Goal: Information Seeking & Learning: Check status

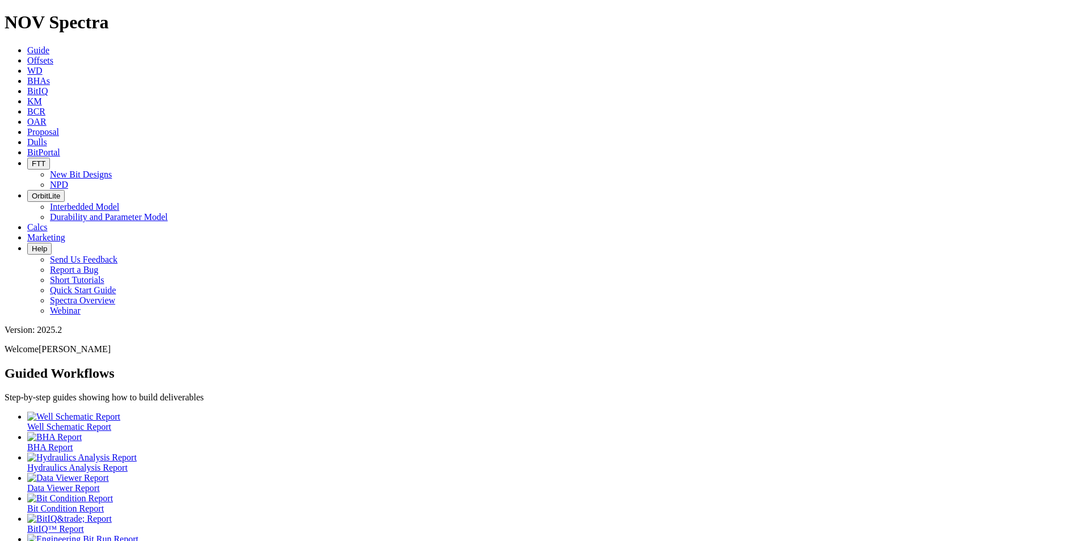
click at [47, 137] on span "Dulls" at bounding box center [37, 142] width 20 height 10
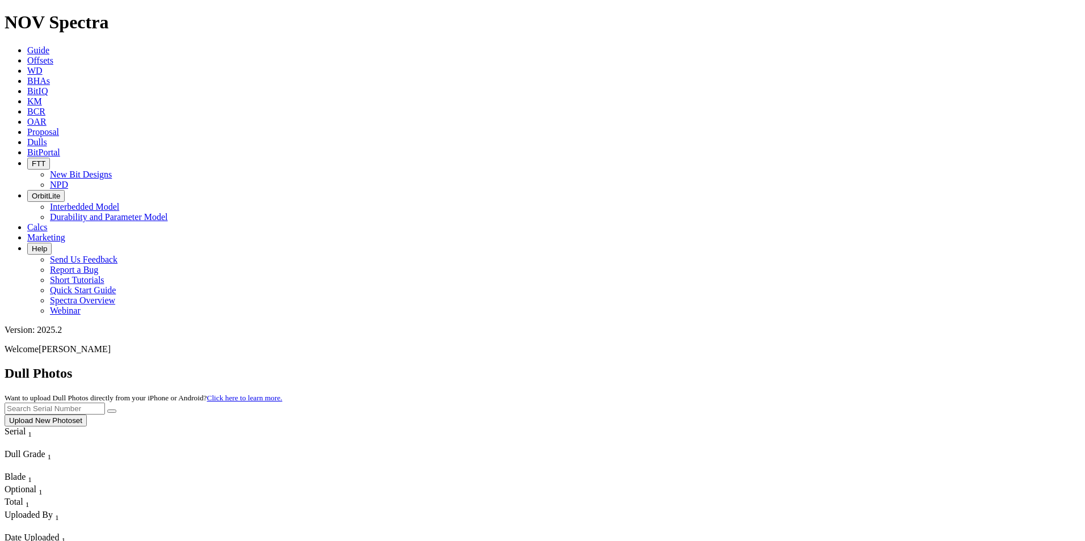
click at [105, 403] on input "text" at bounding box center [55, 409] width 100 height 12
click at [970, 403] on span "A312651 Upload New Photoset" at bounding box center [543, 414] width 1076 height 22
click at [116, 410] on button "submit" at bounding box center [111, 411] width 9 height 3
drag, startPoint x: 854, startPoint y: 57, endPoint x: 800, endPoint y: 54, distance: 54.5
click at [800, 366] on div "Dull Photos Want to upload Dull Photos directly from your iPhone or Android? Cl…" at bounding box center [543, 396] width 1076 height 61
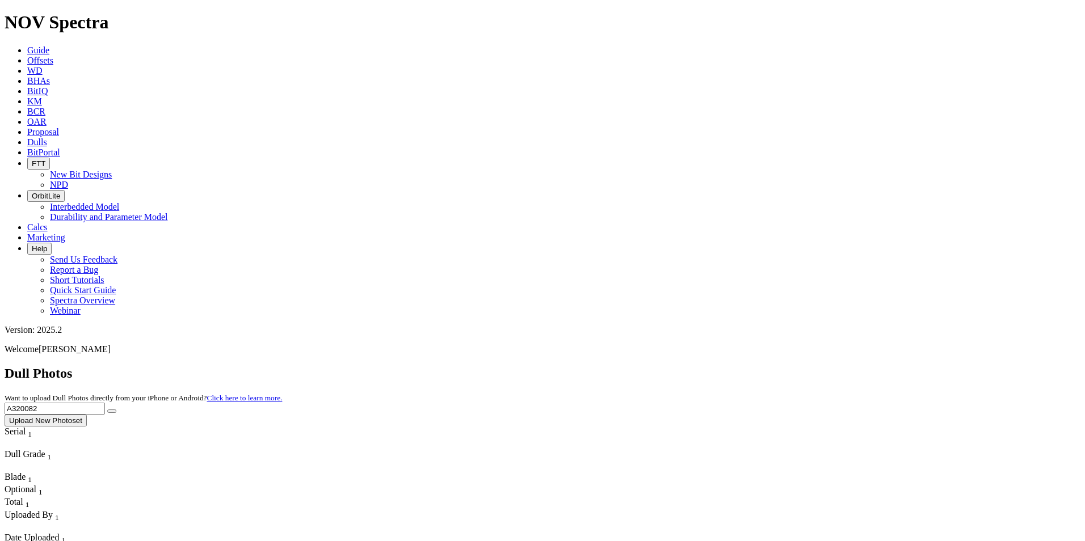
type input "A320082"
click at [112, 411] on icon "submit" at bounding box center [112, 411] width 0 height 0
drag, startPoint x: 879, startPoint y: 52, endPoint x: 748, endPoint y: 55, distance: 131.6
click at [748, 366] on div "Dull Photos Want to upload Dull Photos directly from your iPhone or Android? Cl…" at bounding box center [543, 396] width 1076 height 61
click at [105, 403] on input "A320082" at bounding box center [55, 409] width 100 height 12
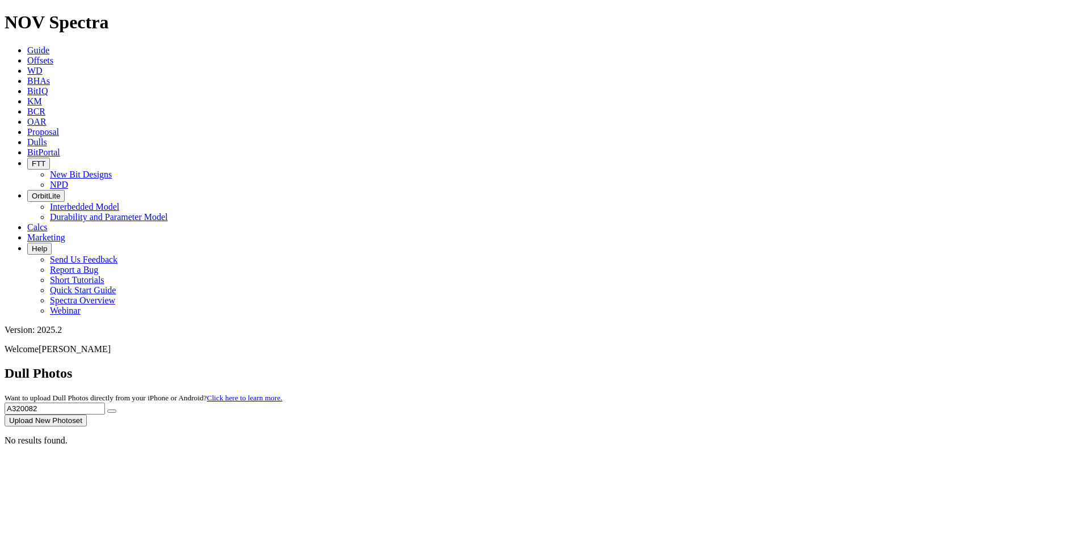
drag, startPoint x: 868, startPoint y: 53, endPoint x: 788, endPoint y: 53, distance: 80.0
click at [788, 366] on div "Dull Photos Want to upload Dull Photos directly from your iPhone or Android? Cl…" at bounding box center [543, 396] width 1076 height 61
click at [116, 410] on button "submit" at bounding box center [111, 411] width 9 height 3
drag, startPoint x: 845, startPoint y: 54, endPoint x: 798, endPoint y: 52, distance: 47.1
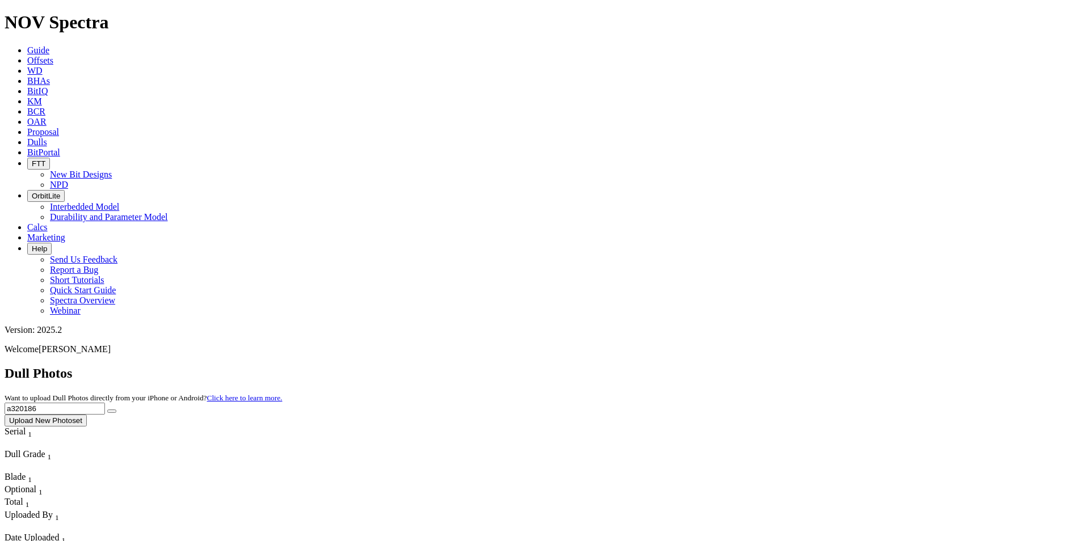
click at [798, 366] on div "Dull Photos Want to upload Dull Photos directly from your iPhone or Android? Cl…" at bounding box center [543, 396] width 1076 height 61
type input "A318284"
click at [116, 410] on button "submit" at bounding box center [111, 411] width 9 height 3
drag, startPoint x: 889, startPoint y: 52, endPoint x: 765, endPoint y: 55, distance: 124.3
click at [765, 366] on div "Dull Photos Want to upload Dull Photos directly from your iPhone or Android? Cl…" at bounding box center [543, 396] width 1076 height 61
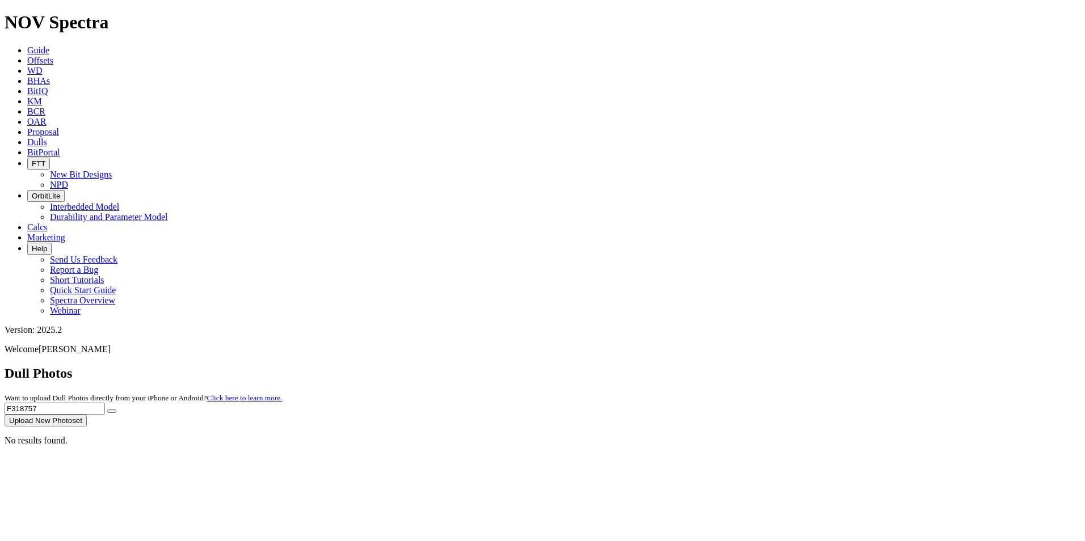
click at [968, 403] on span "F318757 Upload New Photoset" at bounding box center [543, 414] width 1076 height 22
click at [112, 411] on icon "submit" at bounding box center [112, 411] width 0 height 0
drag, startPoint x: 872, startPoint y: 54, endPoint x: 804, endPoint y: 53, distance: 68.1
click at [805, 366] on div "Dull Photos Want to upload Dull Photos directly from your iPhone or Android? Cl…" at bounding box center [543, 396] width 1076 height 61
click at [116, 410] on button "submit" at bounding box center [111, 411] width 9 height 3
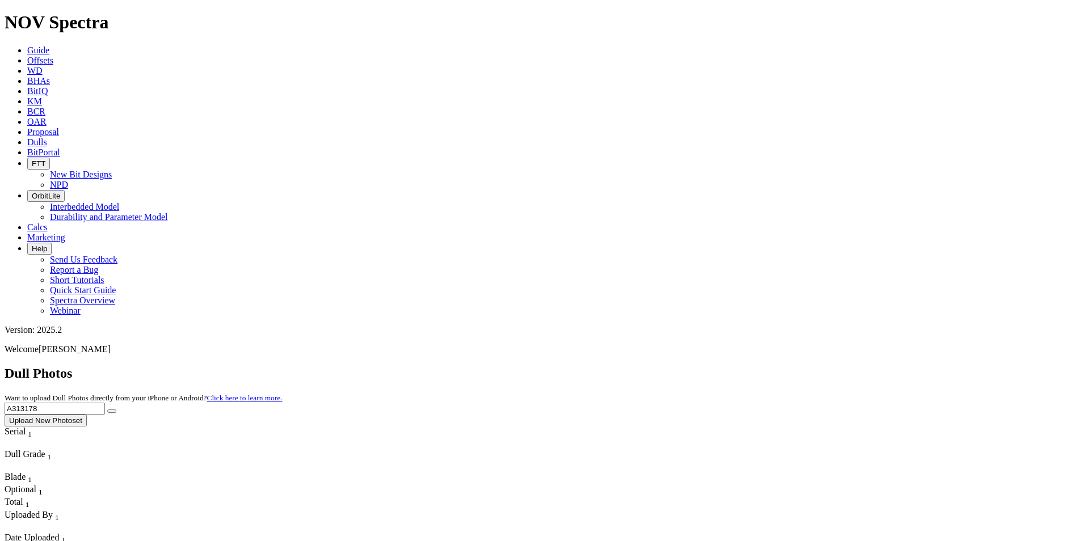
drag, startPoint x: 872, startPoint y: 38, endPoint x: 849, endPoint y: 56, distance: 30.0
click at [856, 366] on div "Dull Photos Want to upload Dull Photos directly from your iPhone or Android? Cl…" at bounding box center [543, 396] width 1076 height 61
drag, startPoint x: 845, startPoint y: 60, endPoint x: 854, endPoint y: 51, distance: 12.9
click at [105, 403] on input "A313178" at bounding box center [55, 409] width 100 height 12
drag, startPoint x: 854, startPoint y: 51, endPoint x: 769, endPoint y: 50, distance: 85.1
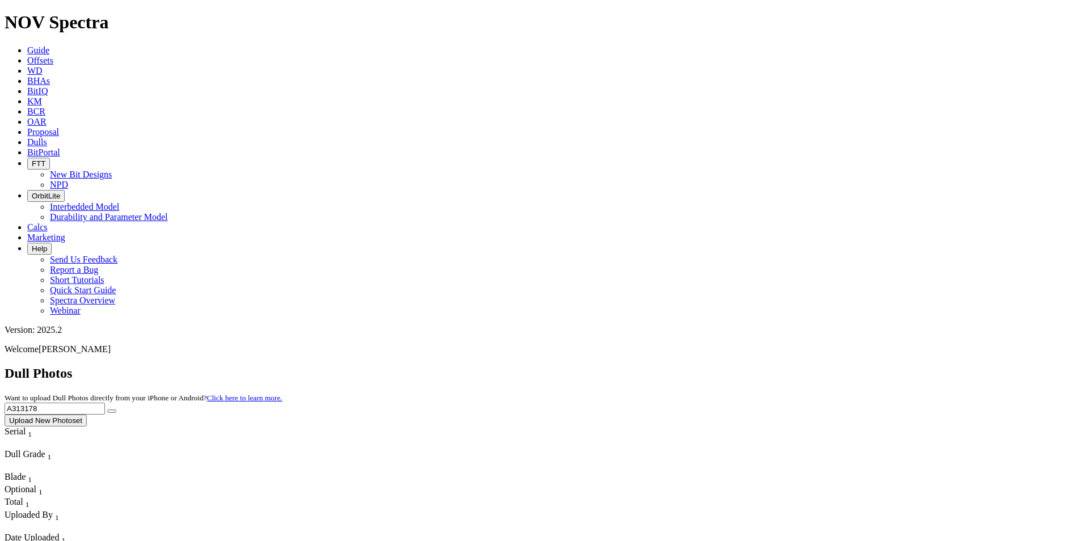
click at [769, 366] on div "Dull Photos Want to upload Dull Photos directly from your iPhone or Android? Cl…" at bounding box center [543, 396] width 1076 height 61
click at [116, 410] on button "submit" at bounding box center [111, 411] width 9 height 3
drag, startPoint x: 863, startPoint y: 46, endPoint x: 770, endPoint y: 48, distance: 92.5
click at [766, 366] on div "Dull Photos Want to upload Dull Photos directly from your iPhone or Android? Cl…" at bounding box center [543, 396] width 1076 height 61
type input "A319798"
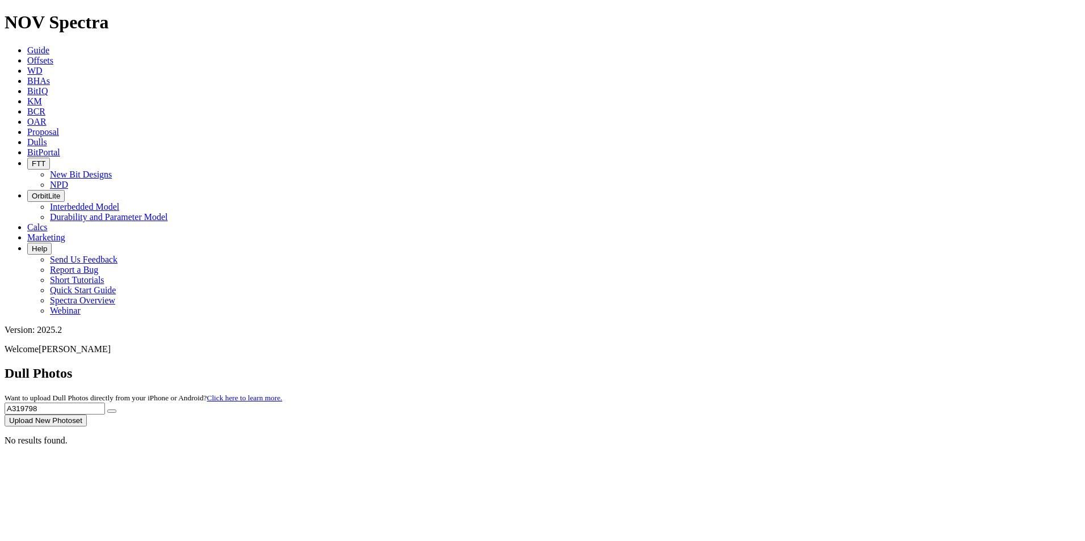
click at [116, 410] on button "submit" at bounding box center [111, 411] width 9 height 3
drag, startPoint x: 857, startPoint y: 53, endPoint x: 793, endPoint y: 51, distance: 64.1
click at [793, 366] on div "Dull Photos Want to upload Dull Photos directly from your iPhone or Android? Cl…" at bounding box center [543, 396] width 1076 height 61
type input "A314049"
click at [87, 415] on button "Upload New Photoset" at bounding box center [46, 421] width 82 height 12
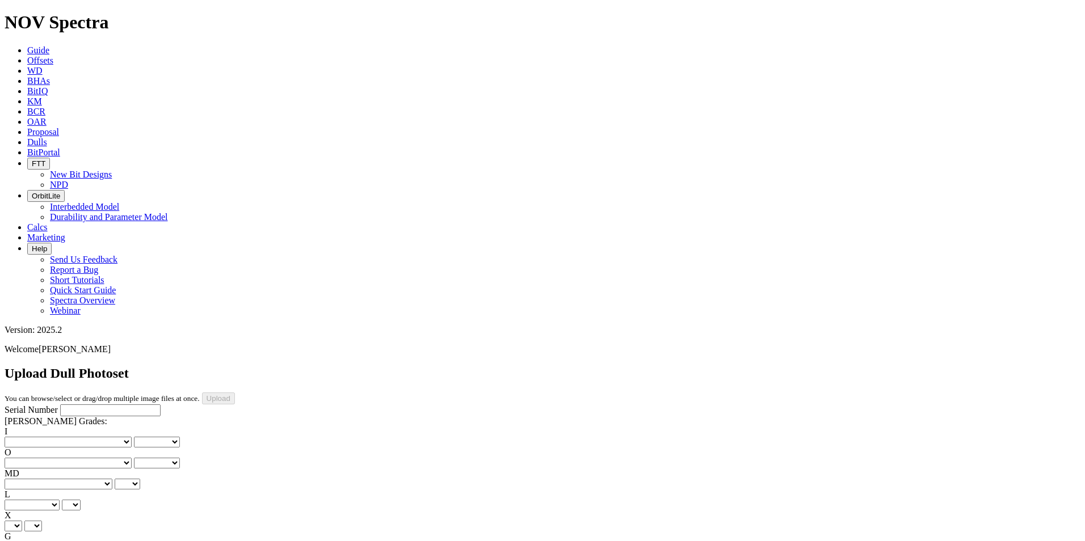
click at [27, 137] on icon at bounding box center [27, 142] width 0 height 10
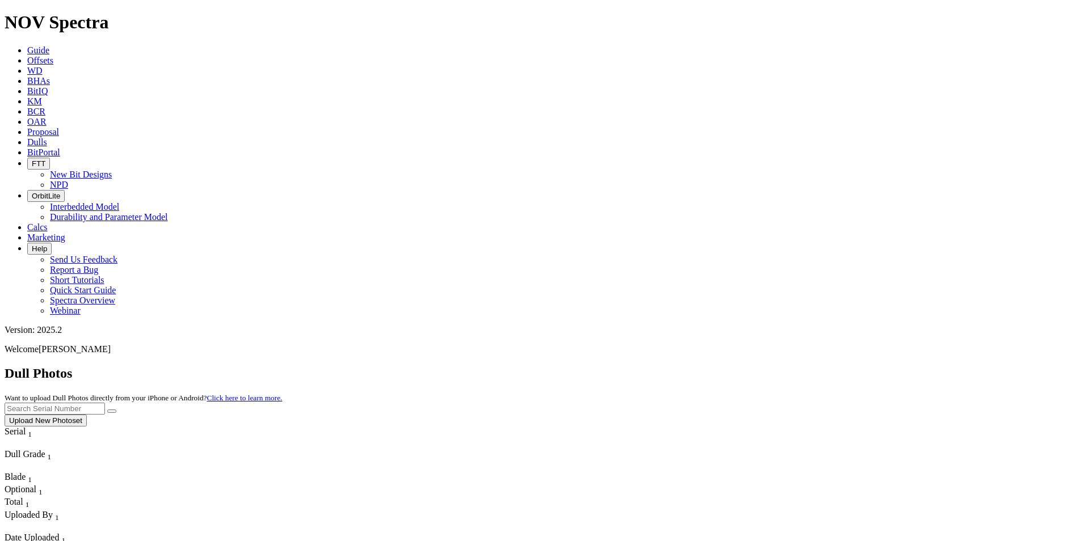
click at [105, 403] on input "text" at bounding box center [55, 409] width 100 height 12
click at [116, 410] on button "submit" at bounding box center [111, 411] width 9 height 3
drag, startPoint x: 870, startPoint y: 54, endPoint x: 783, endPoint y: 55, distance: 87.4
click at [783, 366] on div "Dull Photos Want to upload Dull Photos directly from your iPhone or Android? Cl…" at bounding box center [543, 396] width 1076 height 61
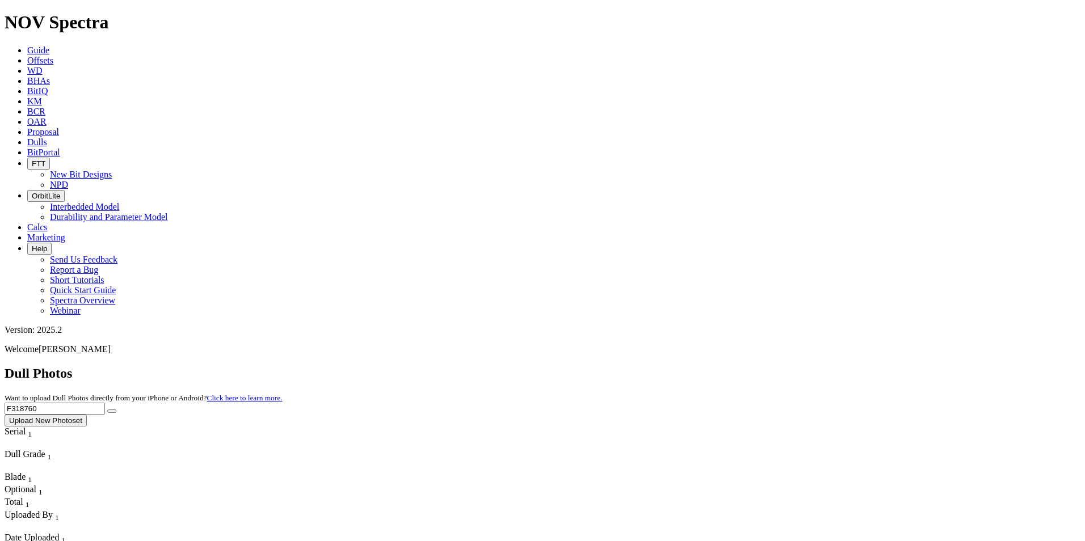
click at [116, 410] on button "submit" at bounding box center [111, 411] width 9 height 3
drag, startPoint x: 858, startPoint y: 48, endPoint x: 777, endPoint y: 52, distance: 81.2
click at [773, 366] on div "Dull Photos Want to upload Dull Photos directly from your iPhone or Android? Cl…" at bounding box center [543, 396] width 1076 height 61
click at [116, 410] on button "submit" at bounding box center [111, 411] width 9 height 3
drag, startPoint x: 857, startPoint y: 50, endPoint x: 757, endPoint y: 44, distance: 100.6
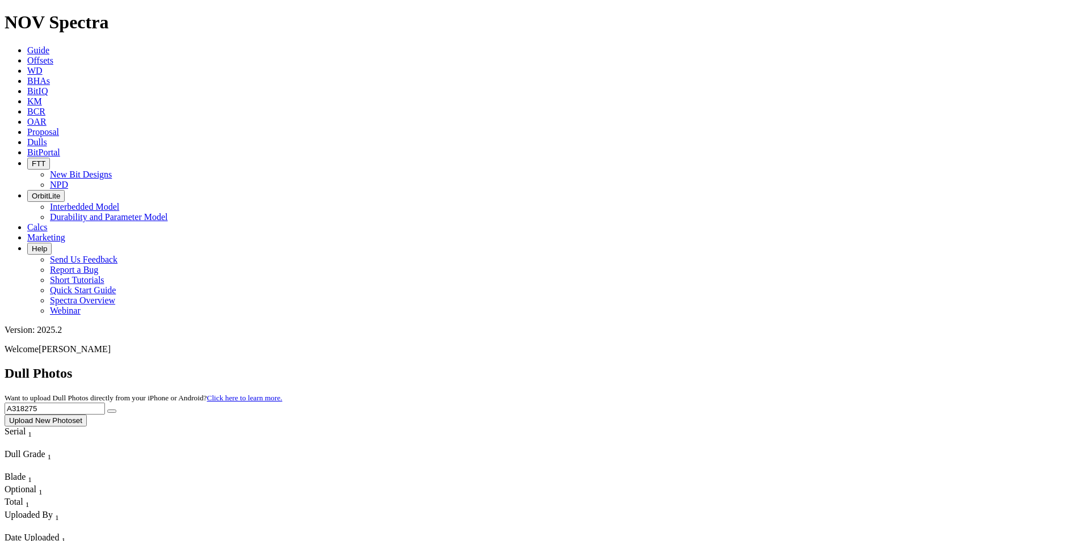
click at [757, 366] on div "Dull Photos Want to upload Dull Photos directly from your iPhone or Android? Cl…" at bounding box center [543, 396] width 1076 height 61
click at [116, 410] on button "submit" at bounding box center [111, 411] width 9 height 3
drag, startPoint x: 866, startPoint y: 60, endPoint x: 764, endPoint y: 50, distance: 103.2
click at [764, 366] on div "Dull Photos Want to upload Dull Photos directly from your iPhone or Android? Cl…" at bounding box center [543, 396] width 1076 height 61
click at [116, 410] on button "submit" at bounding box center [111, 411] width 9 height 3
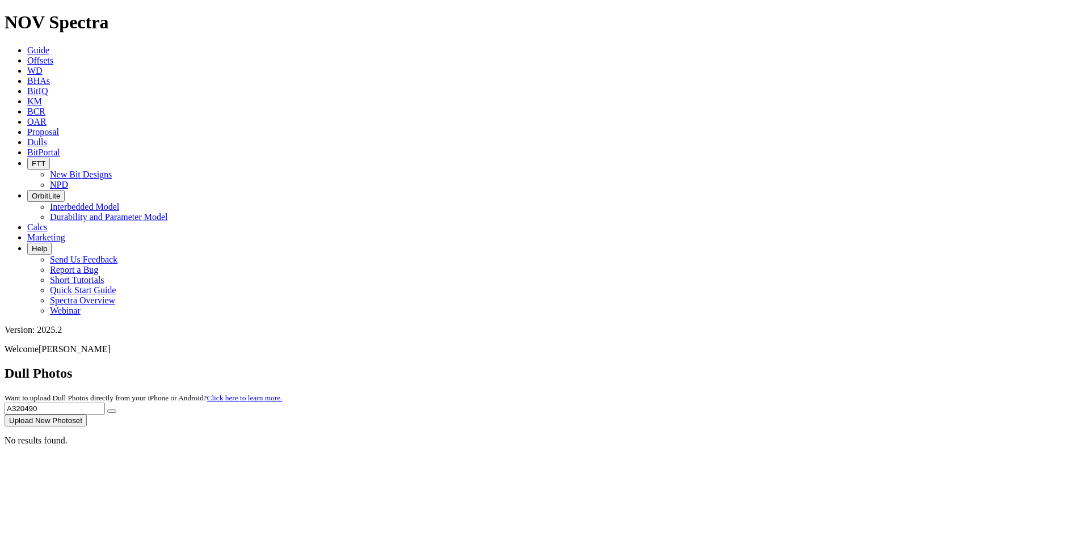
click at [105, 403] on input "A320490" at bounding box center [55, 409] width 100 height 12
type input "A320191"
click at [116, 410] on button "submit" at bounding box center [111, 411] width 9 height 3
drag, startPoint x: 849, startPoint y: 49, endPoint x: 799, endPoint y: 45, distance: 50.6
click at [799, 366] on div "Dull Photos Want to upload Dull Photos directly from your iPhone or Android? Cl…" at bounding box center [543, 396] width 1076 height 61
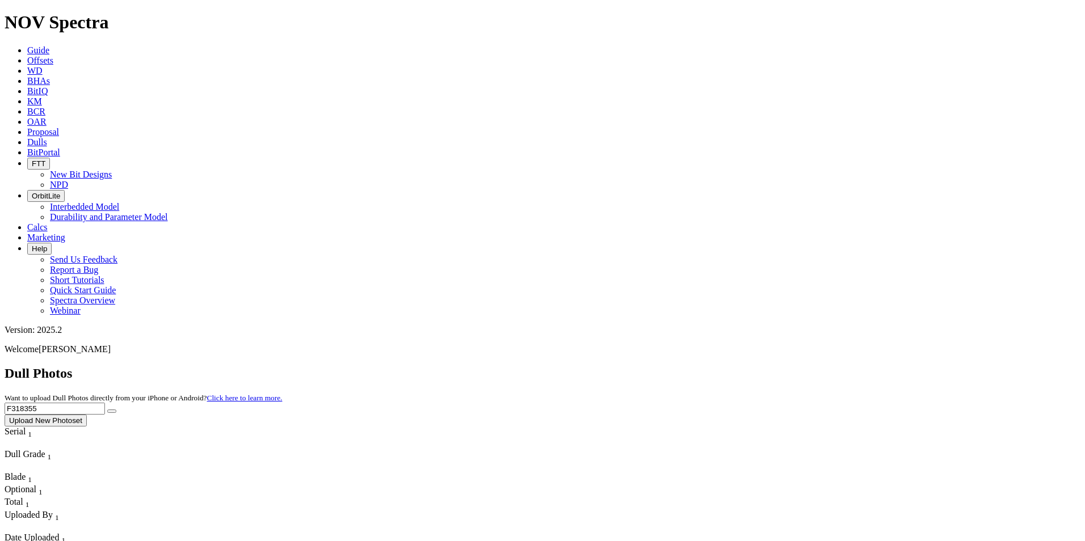
type input "F318355"
click at [112, 411] on icon "submit" at bounding box center [112, 411] width 0 height 0
drag, startPoint x: 893, startPoint y: 48, endPoint x: 725, endPoint y: 47, distance: 167.9
click at [725, 366] on div "Dull Photos Want to upload Dull Photos directly from your iPhone or Android? Cl…" at bounding box center [543, 396] width 1076 height 61
click at [116, 410] on button "submit" at bounding box center [111, 411] width 9 height 3
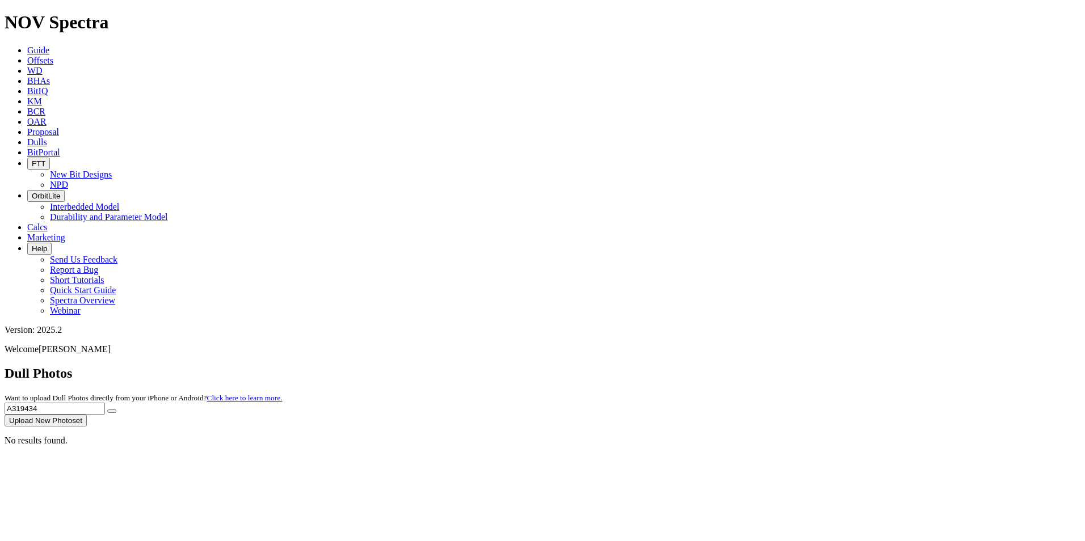
drag, startPoint x: 893, startPoint y: 44, endPoint x: 647, endPoint y: 63, distance: 246.9
click at [647, 366] on div "Dull Photos Want to upload Dull Photos directly from your iPhone or Android? Cl…" at bounding box center [543, 396] width 1076 height 61
click at [116, 410] on button "submit" at bounding box center [111, 411] width 9 height 3
drag, startPoint x: 860, startPoint y: 55, endPoint x: 791, endPoint y: 50, distance: 68.8
click at [791, 366] on div "Dull Photos Want to upload Dull Photos directly from your iPhone or Android? Cl…" at bounding box center [543, 396] width 1076 height 61
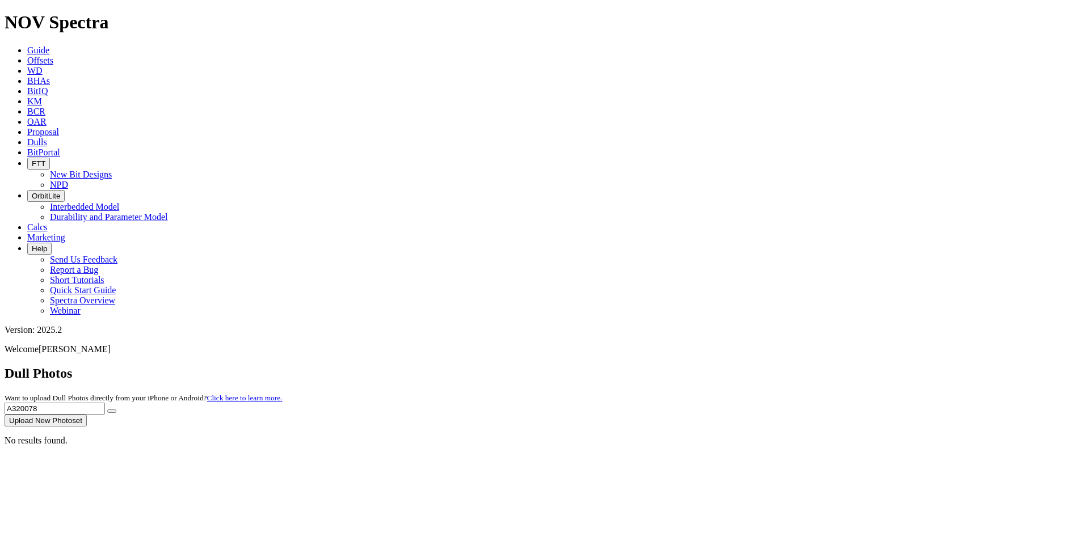
click at [116, 410] on button "submit" at bounding box center [111, 411] width 9 height 3
drag, startPoint x: 857, startPoint y: 56, endPoint x: 791, endPoint y: 60, distance: 65.9
click at [793, 366] on div "Dull Photos Want to upload Dull Photos directly from your iPhone or Android? Cl…" at bounding box center [543, 396] width 1076 height 61
type input "A319110"
drag, startPoint x: 959, startPoint y: 48, endPoint x: 954, endPoint y: 52, distance: 6.0
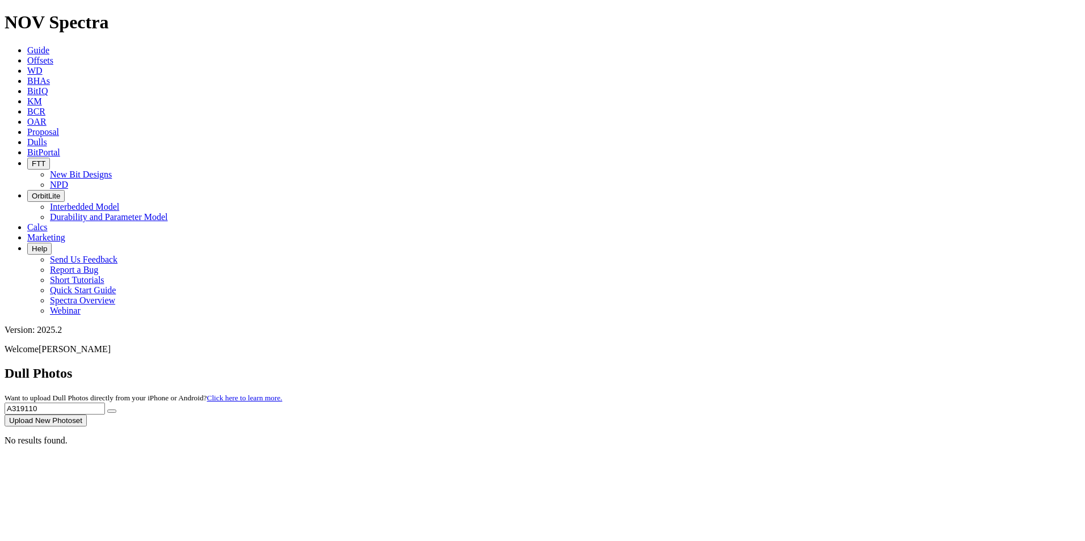
click at [112, 411] on icon "submit" at bounding box center [112, 411] width 0 height 0
drag, startPoint x: 870, startPoint y: 56, endPoint x: 758, endPoint y: 49, distance: 112.0
click at [767, 366] on div "Dull Photos Want to upload Dull Photos directly from your iPhone or Android? Cl…" at bounding box center [543, 396] width 1076 height 61
type input "A317596"
click at [116, 410] on button "submit" at bounding box center [111, 411] width 9 height 3
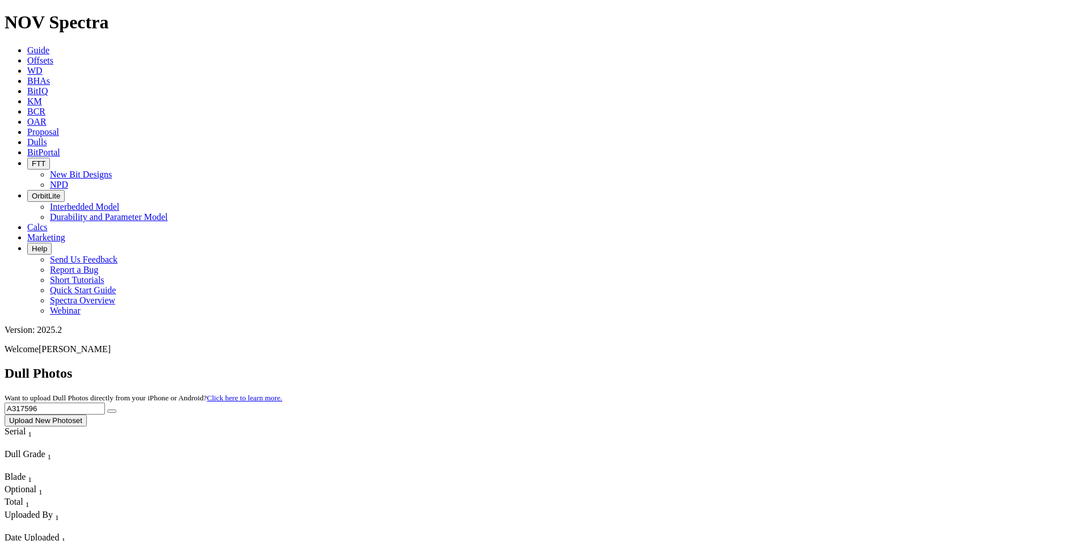
drag, startPoint x: 878, startPoint y: 58, endPoint x: 744, endPoint y: 58, distance: 133.9
click at [749, 366] on div "Dull Photos Want to upload Dull Photos directly from your iPhone or Android? Cl…" at bounding box center [543, 396] width 1076 height 61
type input "F319297"
click at [116, 410] on button "submit" at bounding box center [111, 411] width 9 height 3
drag, startPoint x: 866, startPoint y: 53, endPoint x: 764, endPoint y: 58, distance: 102.3
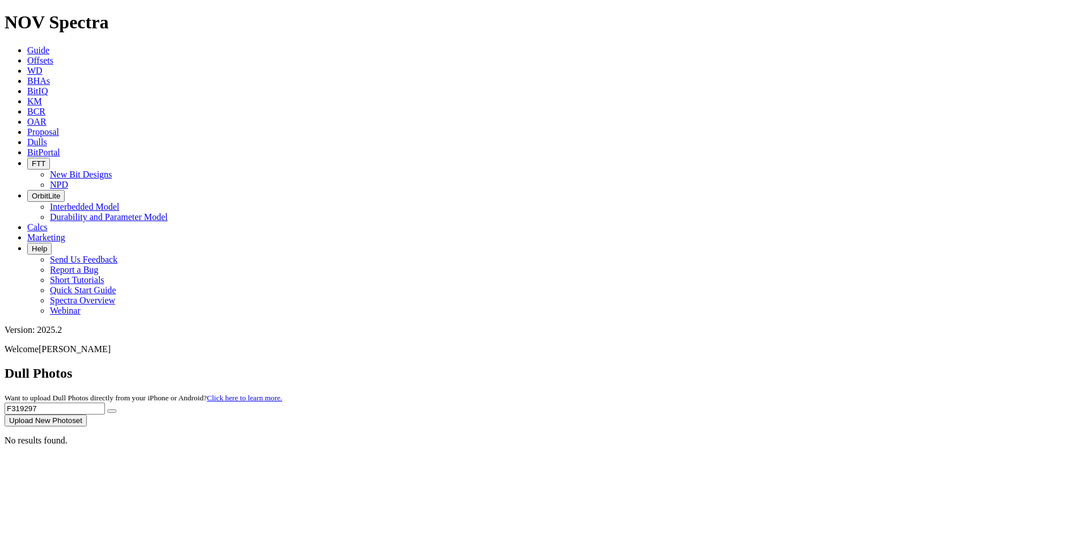
click at [764, 366] on div "Dull Photos Want to upload Dull Photos directly from your iPhone or Android? Cl…" at bounding box center [543, 396] width 1076 height 61
type input "F319305"
click at [112, 411] on icon "submit" at bounding box center [112, 411] width 0 height 0
drag, startPoint x: 846, startPoint y: 50, endPoint x: 764, endPoint y: 54, distance: 82.4
click at [764, 366] on div "Dull Photos Want to upload Dull Photos directly from your iPhone or Android? Cl…" at bounding box center [543, 396] width 1076 height 61
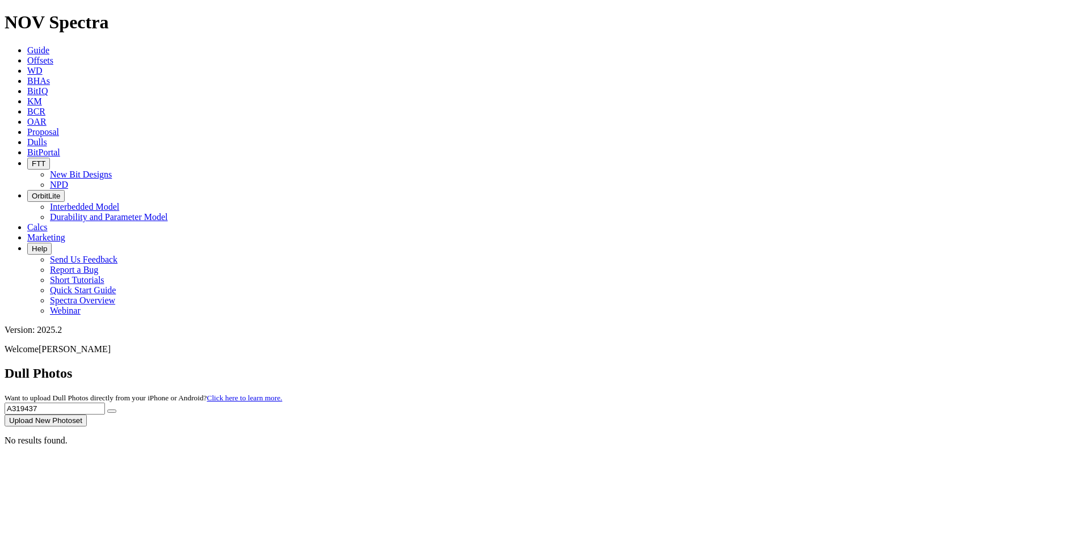
type input "A319437"
click at [116, 410] on button "submit" at bounding box center [111, 411] width 9 height 3
drag, startPoint x: 849, startPoint y: 55, endPoint x: 767, endPoint y: 54, distance: 81.7
click at [767, 366] on div "Dull Photos Want to upload Dull Photos directly from your iPhone or Android? Cl…" at bounding box center [543, 396] width 1076 height 61
type input "F316992"
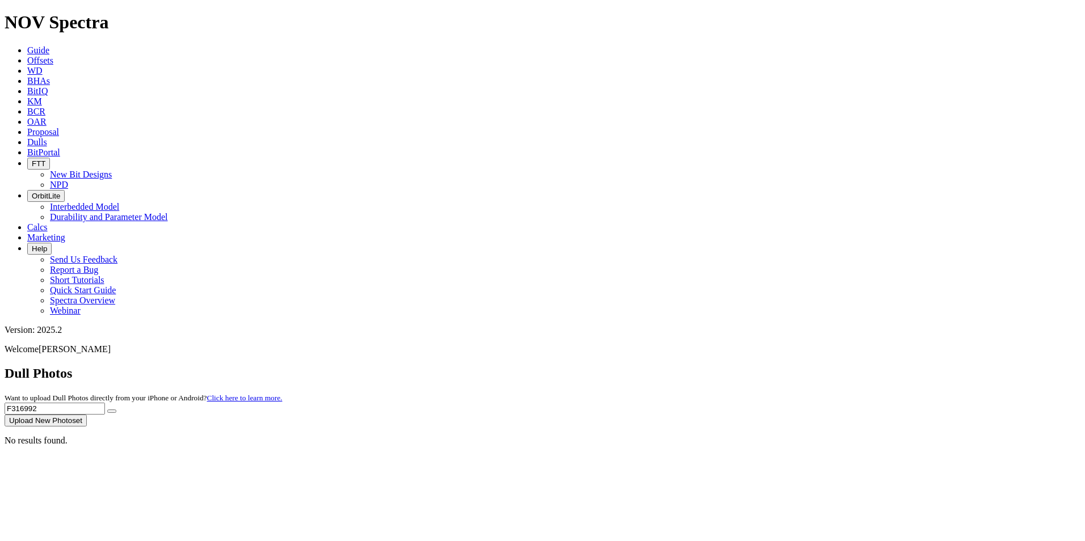
click at [116, 410] on button "submit" at bounding box center [111, 411] width 9 height 3
drag, startPoint x: 874, startPoint y: 56, endPoint x: 795, endPoint y: 52, distance: 78.4
click at [795, 366] on div "Dull Photos Want to upload Dull Photos directly from your iPhone or Android? Cl…" at bounding box center [543, 396] width 1076 height 61
click at [116, 410] on button "submit" at bounding box center [111, 411] width 9 height 3
click at [105, 403] on input "A318522" at bounding box center [55, 409] width 100 height 12
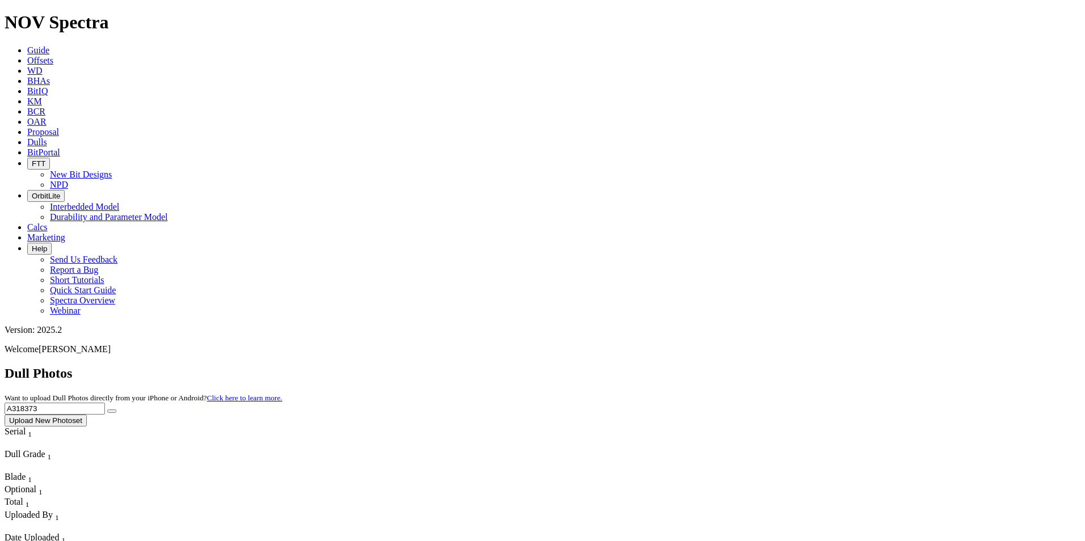
drag, startPoint x: 953, startPoint y: 48, endPoint x: 960, endPoint y: 48, distance: 7.4
click at [116, 410] on button "submit" at bounding box center [111, 411] width 9 height 3
drag, startPoint x: 861, startPoint y: 49, endPoint x: 760, endPoint y: 55, distance: 101.2
click at [769, 366] on div "Dull Photos Want to upload Dull Photos directly from your iPhone or Android? Cl…" at bounding box center [543, 396] width 1076 height 61
type input "A302516"
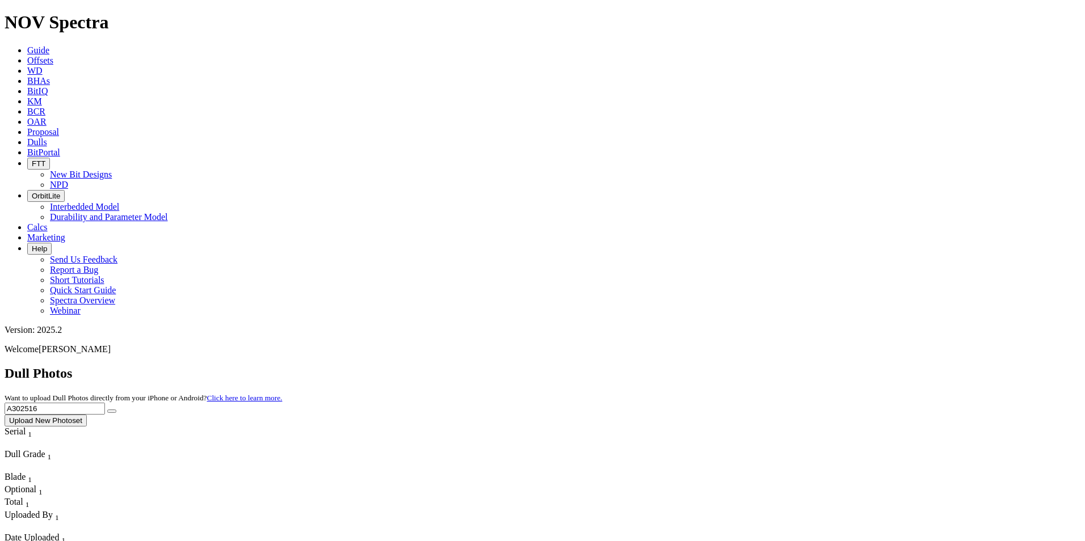
click at [112, 411] on icon "submit" at bounding box center [112, 411] width 0 height 0
drag, startPoint x: 861, startPoint y: 50, endPoint x: 708, endPoint y: 47, distance: 152.6
click at [708, 366] on div "Dull Photos Want to upload Dull Photos directly from your iPhone or Android? Cl…" at bounding box center [543, 396] width 1076 height 61
click at [116, 410] on button "submit" at bounding box center [111, 411] width 9 height 3
drag, startPoint x: 861, startPoint y: 52, endPoint x: 760, endPoint y: 53, distance: 100.4
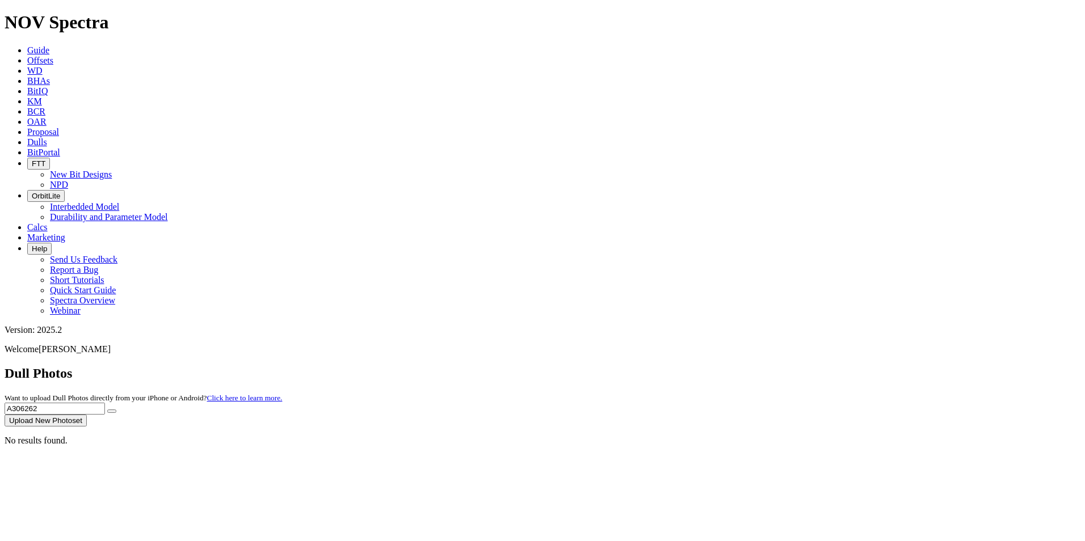
click at [760, 366] on div "Dull Photos Want to upload Dull Photos directly from your iPhone or Android? Cl…" at bounding box center [543, 396] width 1076 height 61
type input "A309675"
click at [116, 410] on button "submit" at bounding box center [111, 411] width 9 height 3
